Goal: Task Accomplishment & Management: Use online tool/utility

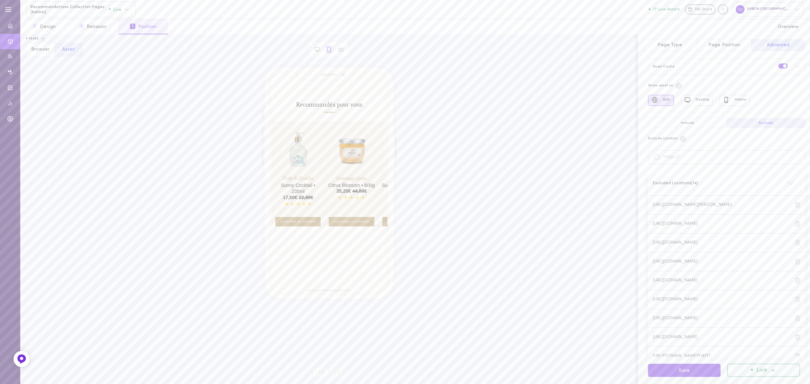
scroll to position [73, 0]
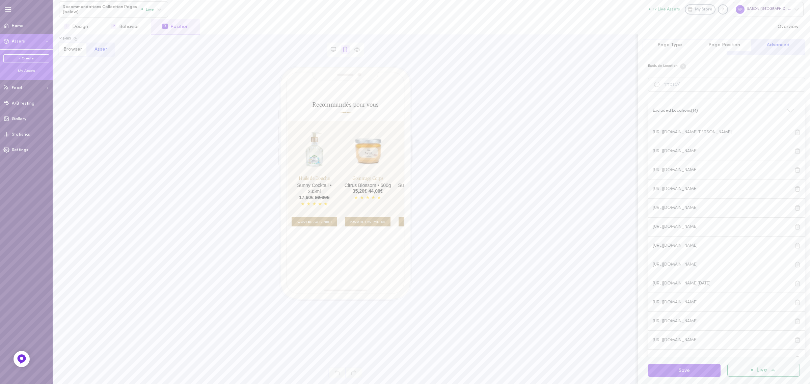
click at [24, 72] on div "My Assets" at bounding box center [26, 71] width 46 height 5
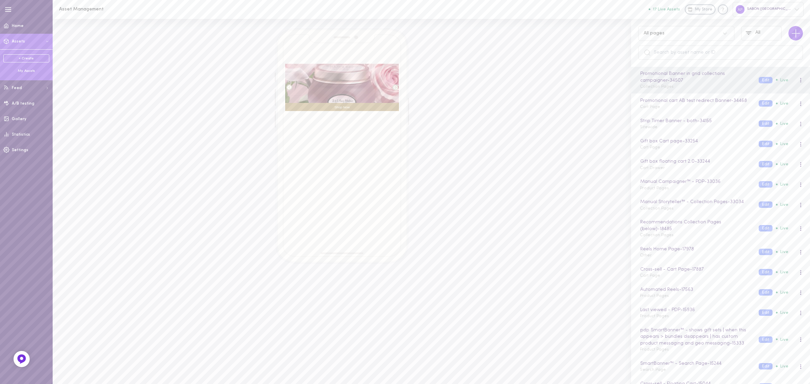
click at [664, 41] on div "All pages All" at bounding box center [720, 43] width 179 height 48
click at [674, 31] on div "All pages" at bounding box center [680, 33] width 79 height 6
click at [666, 82] on div "Collection Pages" at bounding box center [687, 77] width 96 height 13
click at [760, 80] on button "Edit" at bounding box center [766, 80] width 14 height 6
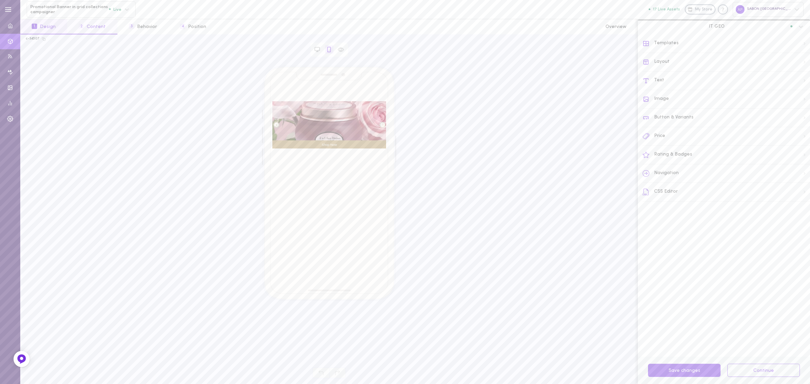
click at [91, 33] on button "2 Content" at bounding box center [92, 26] width 50 height 15
click at [156, 24] on button "3 Behavior" at bounding box center [143, 26] width 51 height 15
click at [184, 26] on button "4 Position" at bounding box center [193, 26] width 49 height 15
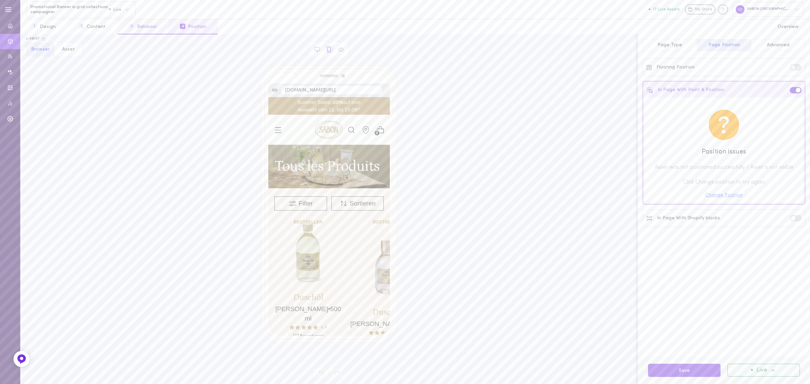
click at [160, 28] on button "3 Behavior" at bounding box center [143, 26] width 51 height 15
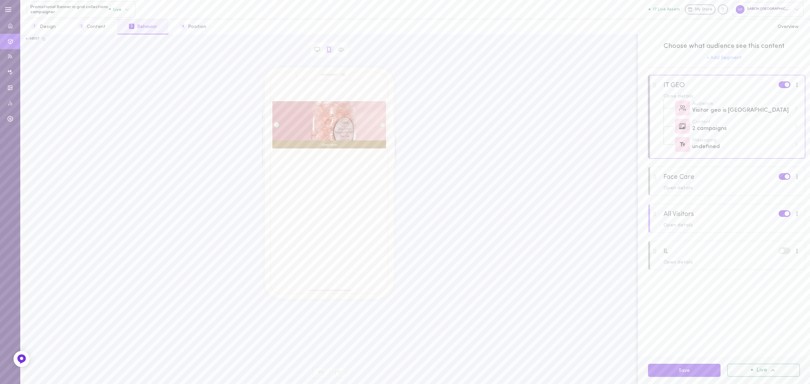
click at [743, 212] on div at bounding box center [727, 222] width 157 height 36
click at [676, 226] on div "Open details" at bounding box center [732, 225] width 137 height 5
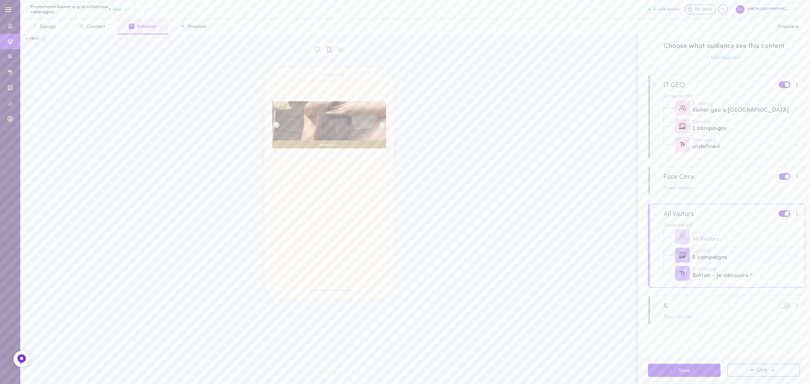
click at [724, 256] on div "5 campaigns" at bounding box center [742, 258] width 99 height 8
